Goal: Find contact information: Find contact information

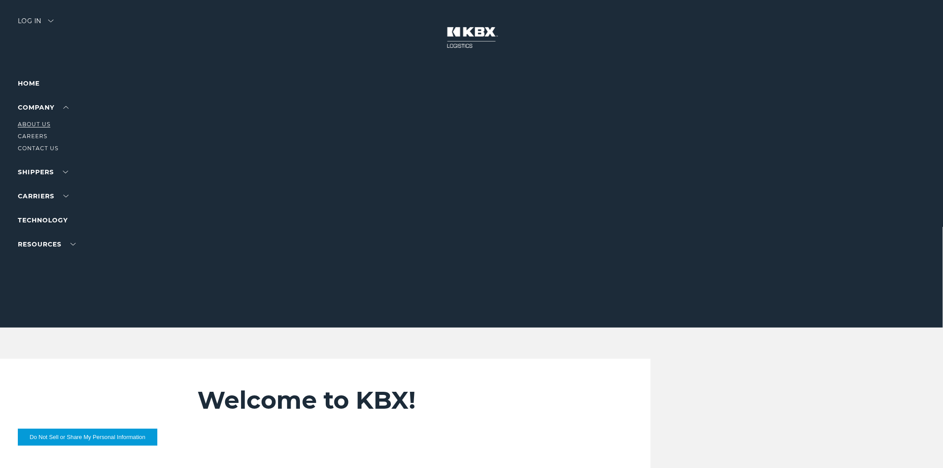
click at [27, 126] on link "About Us" at bounding box center [34, 124] width 33 height 7
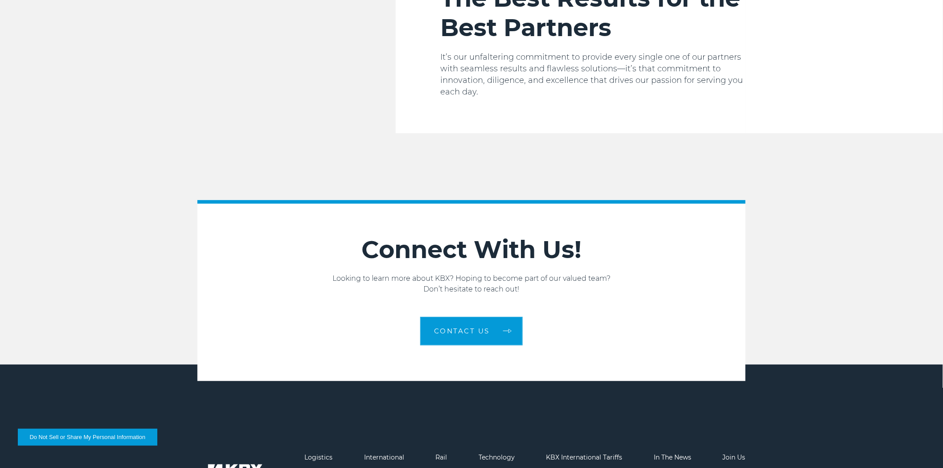
scroll to position [1435, 0]
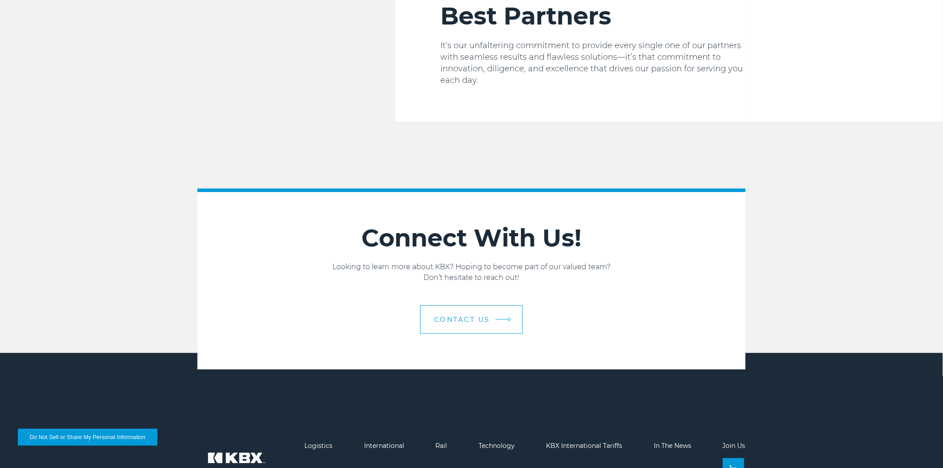
click at [467, 316] on span "Contact us" at bounding box center [462, 319] width 56 height 7
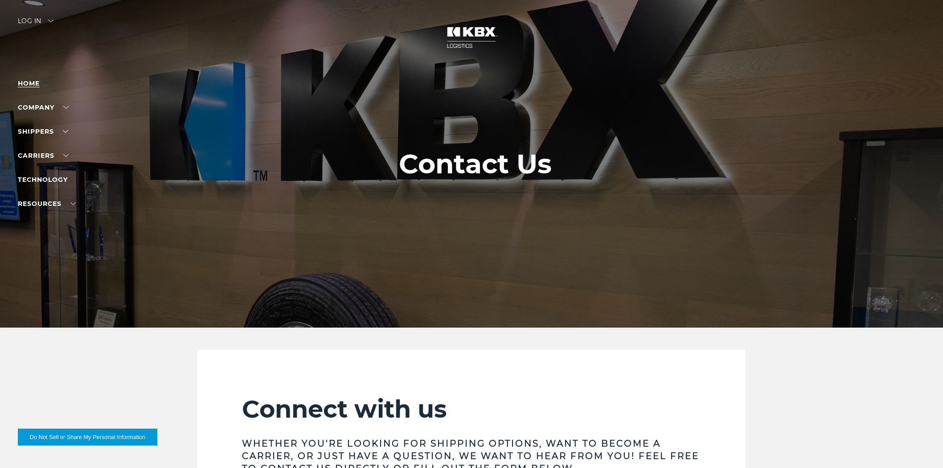
click at [29, 83] on link "Home" at bounding box center [29, 83] width 22 height 8
